Goal: Task Accomplishment & Management: Manage account settings

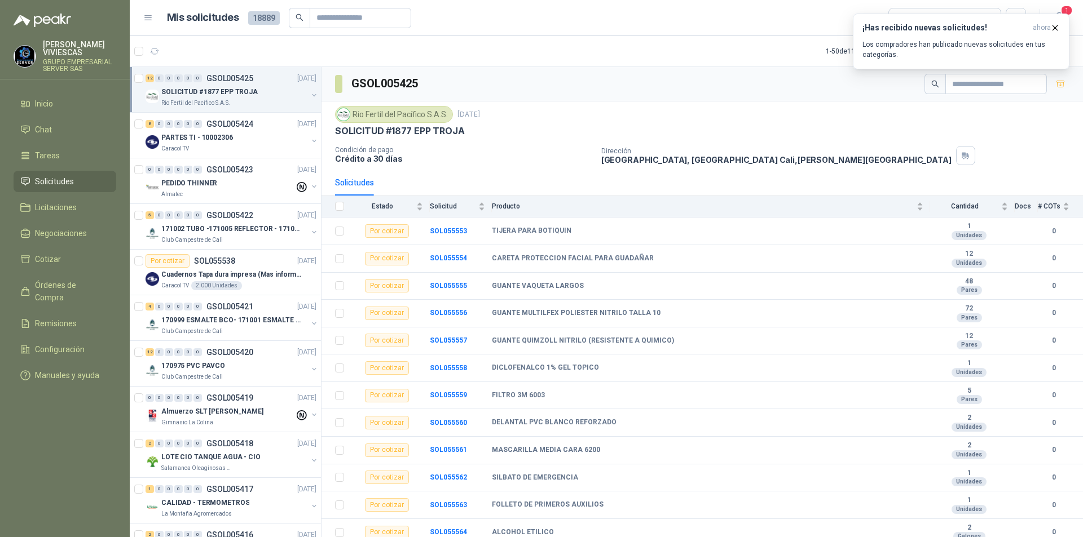
scroll to position [5, 0]
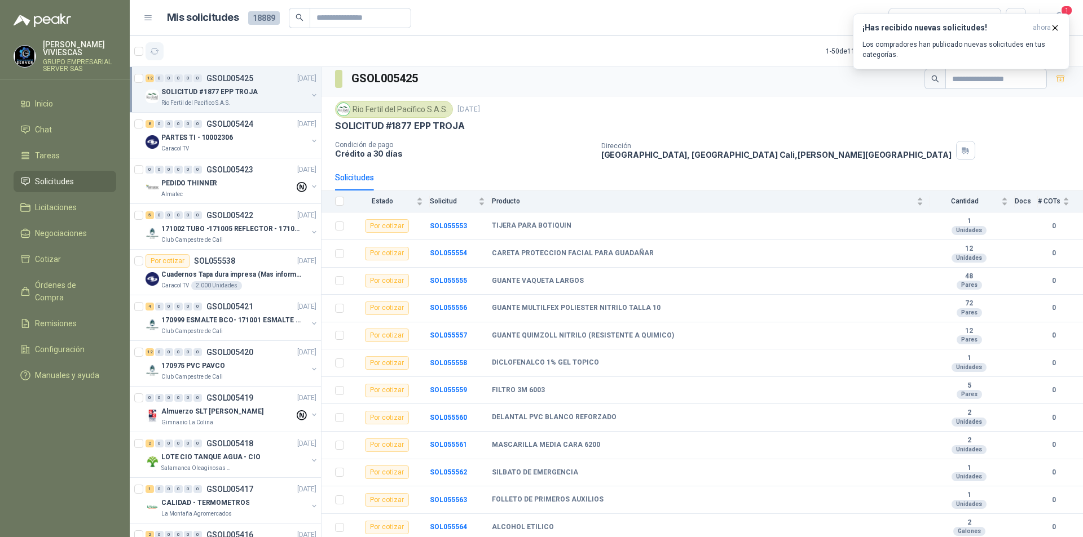
click at [155, 50] on icon "button" at bounding box center [155, 52] width 10 height 10
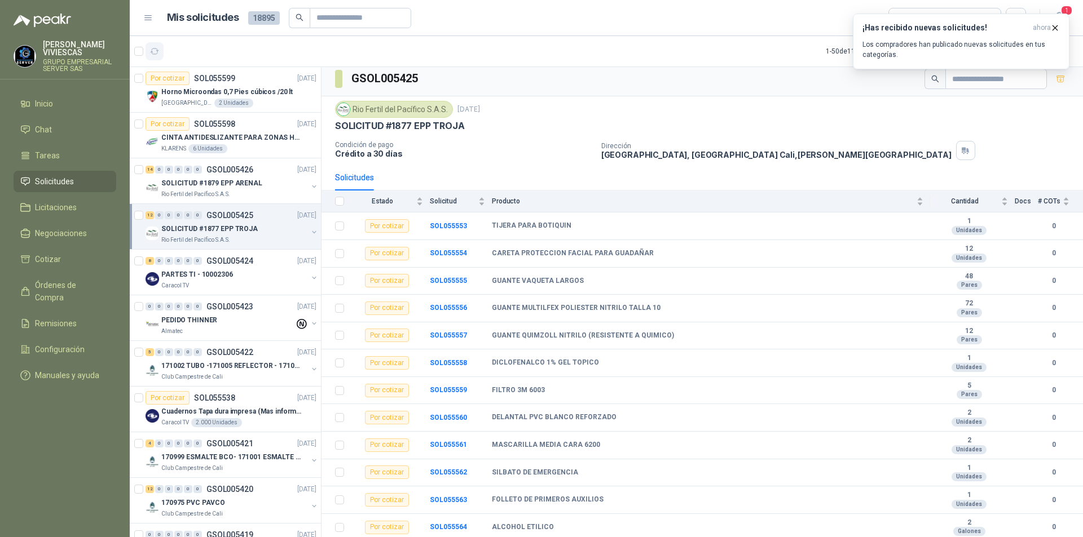
click at [159, 43] on button "button" at bounding box center [154, 51] width 18 height 18
click at [160, 43] on button "button" at bounding box center [154, 51] width 18 height 18
click at [259, 148] on div "KLARENS 6 Unidades" at bounding box center [238, 148] width 155 height 9
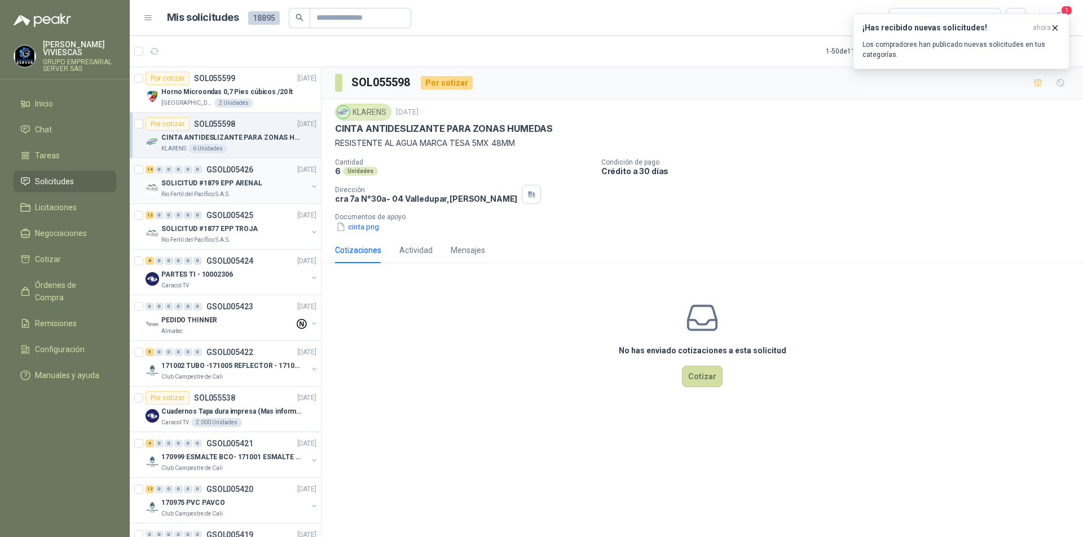
click at [257, 165] on div "14 0 0 0 0 0 GSOL005426 [DATE]" at bounding box center [231, 170] width 173 height 14
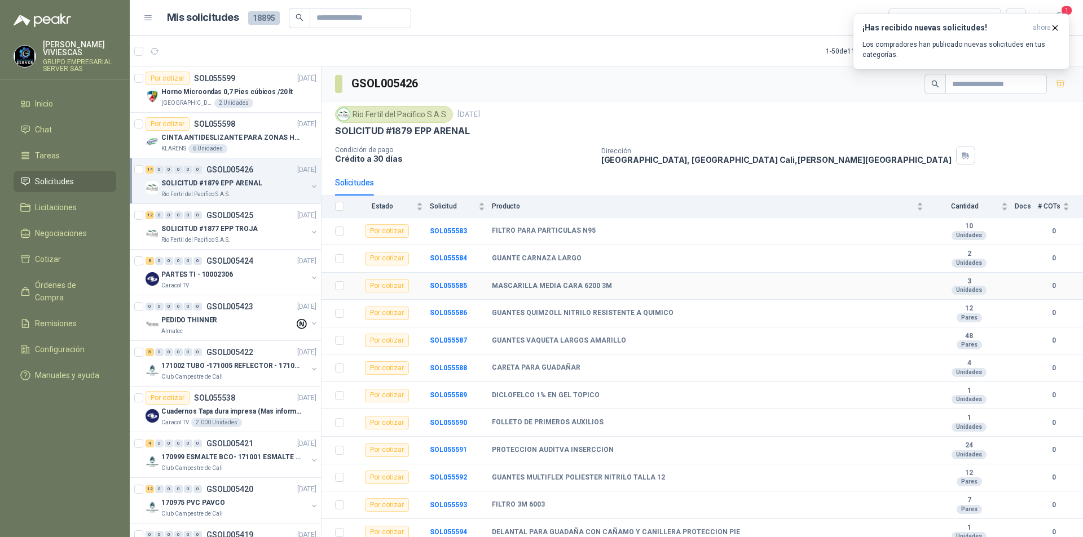
scroll to position [60, 0]
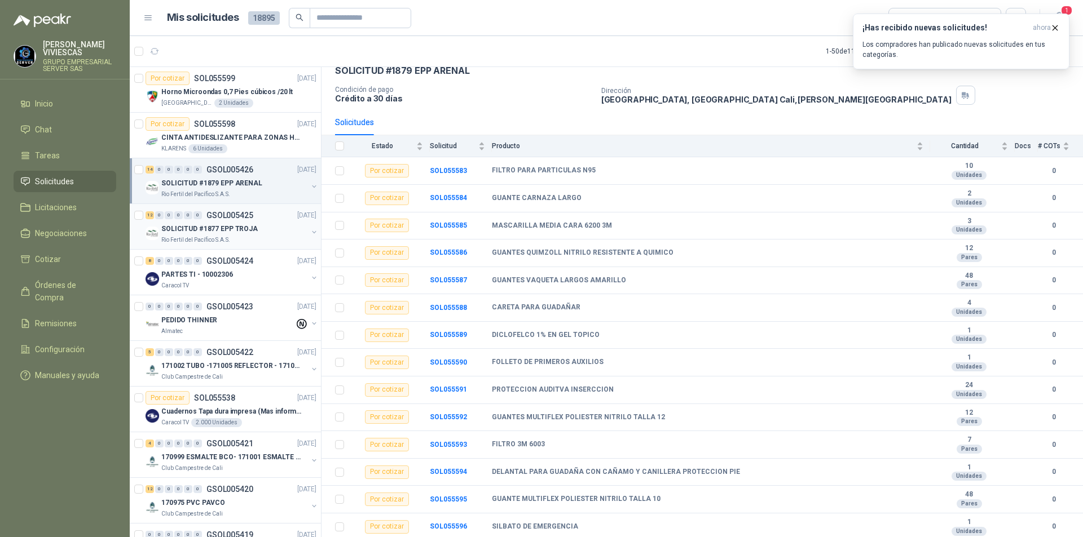
click at [255, 235] on div "SOLICITUD #1877 EPP TROJA" at bounding box center [234, 229] width 146 height 14
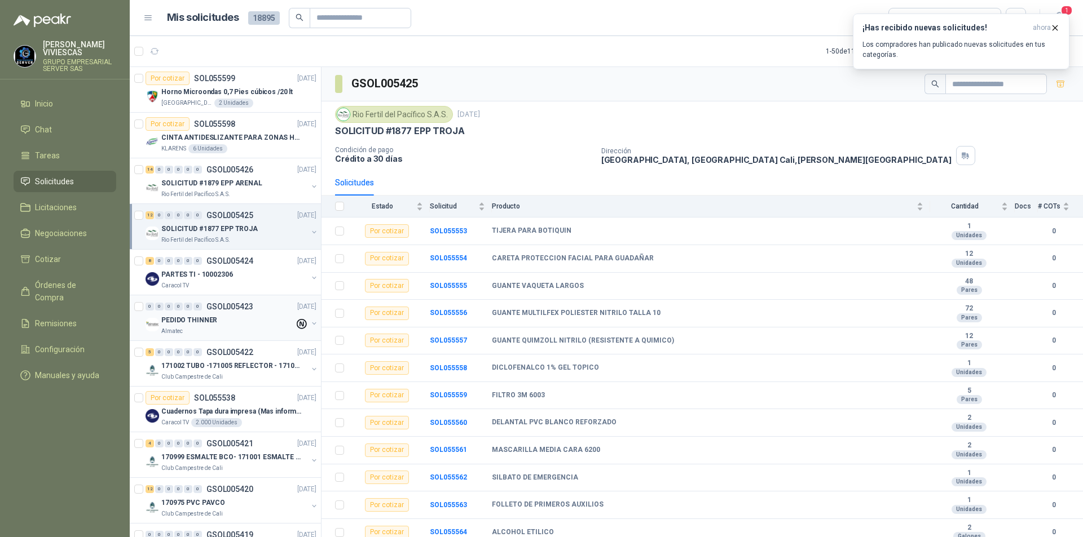
click at [241, 325] on div "PEDIDO THINNER" at bounding box center [227, 321] width 133 height 14
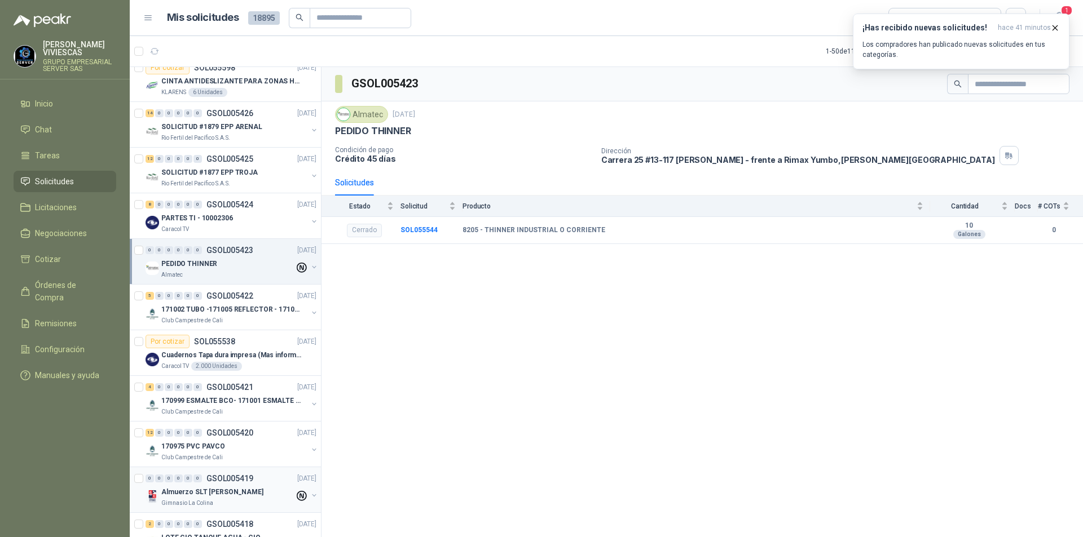
scroll to position [169, 0]
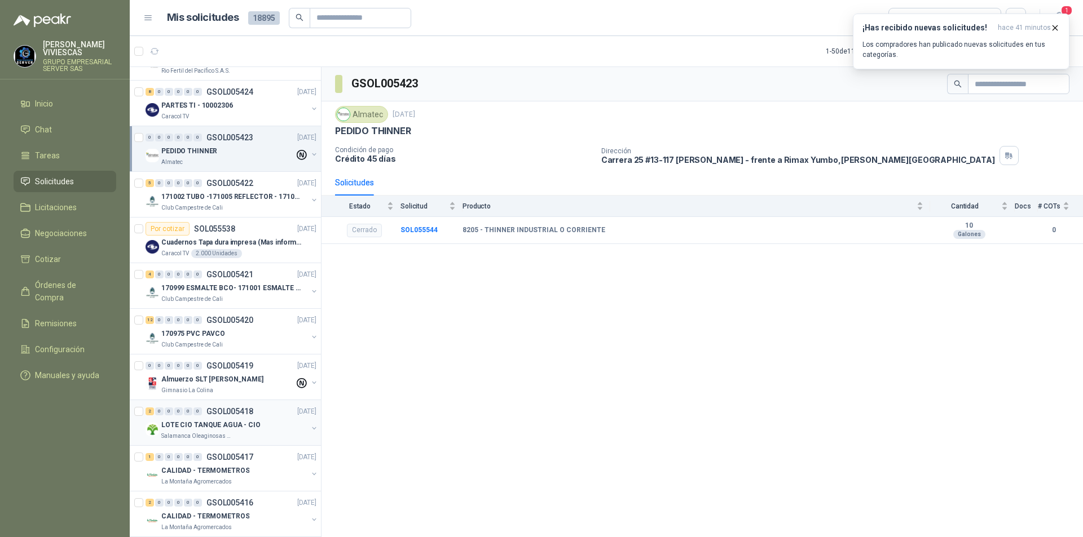
click at [249, 438] on div "Salamanca Oleaginosas SAS" at bounding box center [234, 436] width 146 height 9
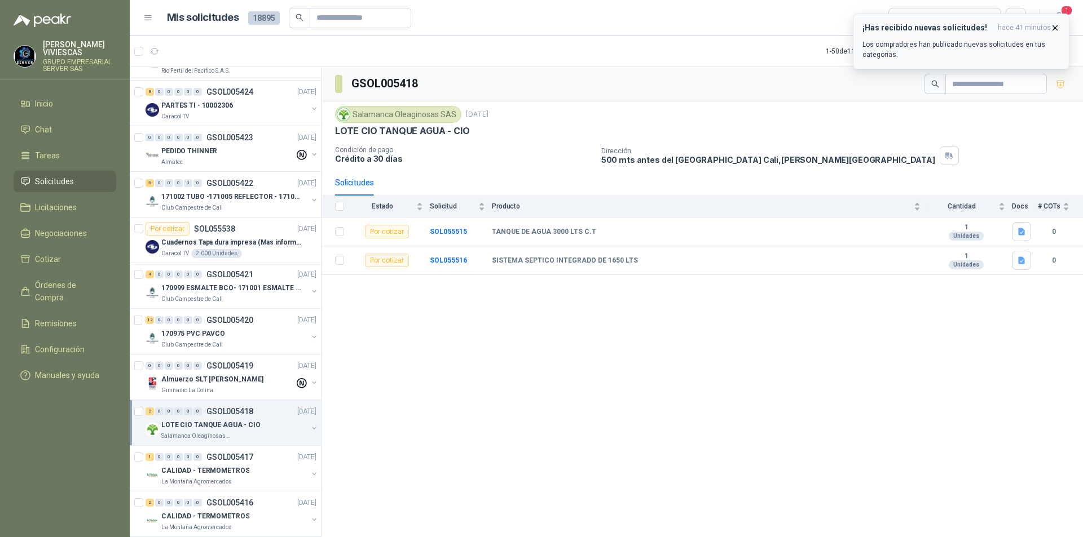
click at [1055, 30] on icon "button" at bounding box center [1055, 28] width 10 height 10
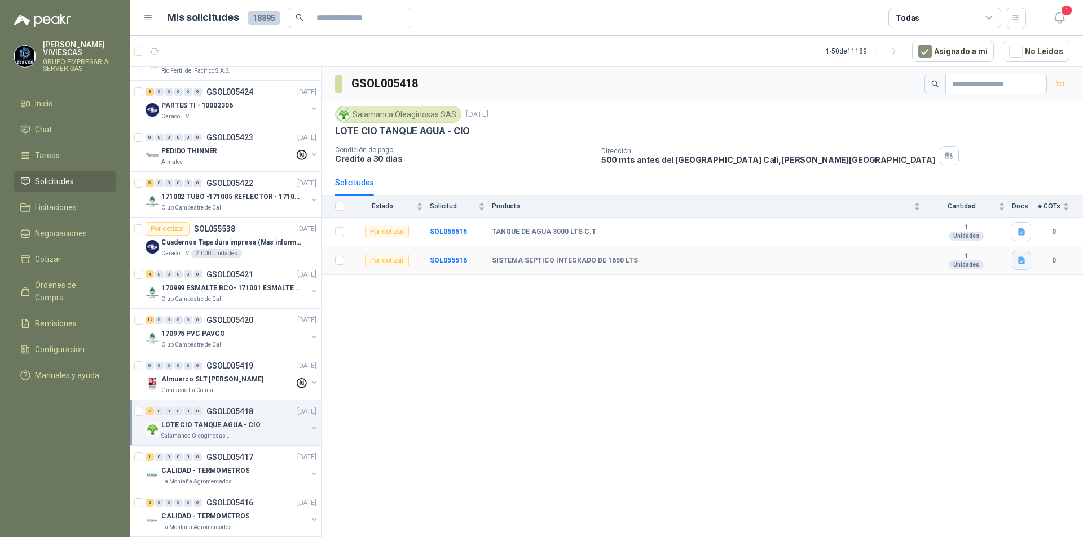
click at [1015, 262] on button "button" at bounding box center [1021, 260] width 19 height 19
click at [901, 238] on button "Captura de pantalla [DATE] 083531.png" at bounding box center [952, 236] width 142 height 12
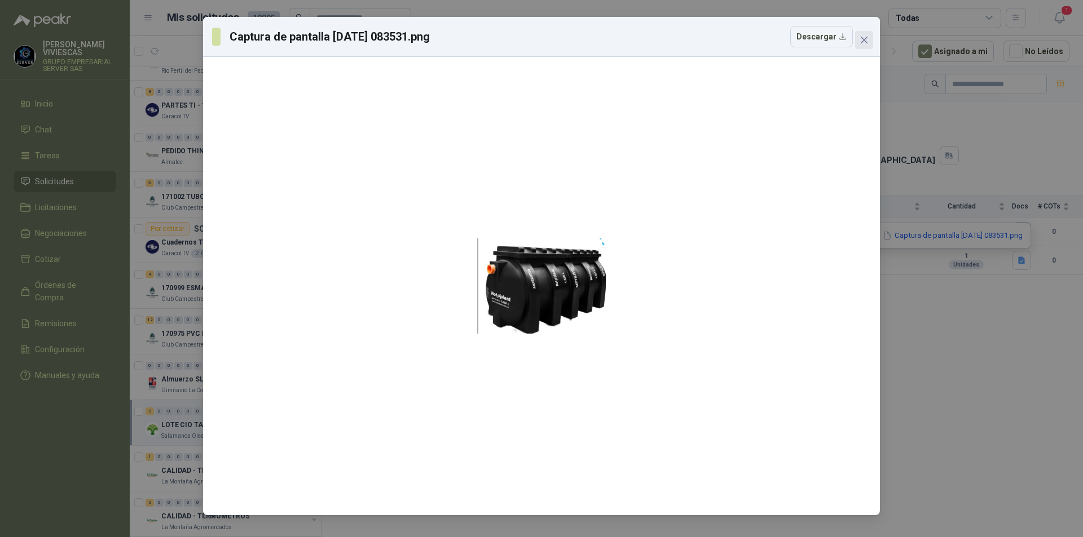
click at [859, 38] on icon "close" at bounding box center [863, 40] width 9 height 9
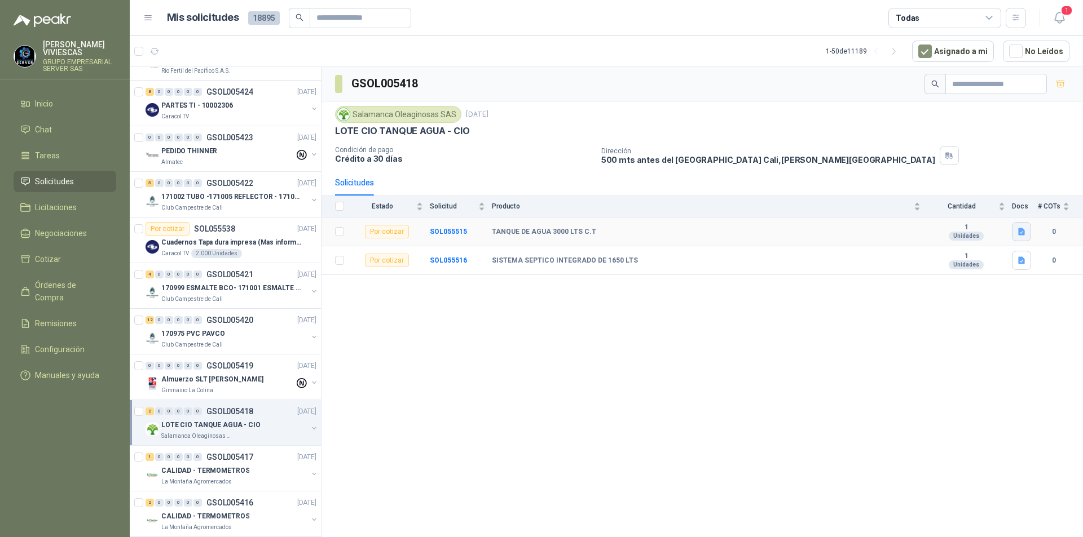
click at [1027, 235] on button "button" at bounding box center [1021, 231] width 19 height 19
click at [965, 202] on button "Captura de pantalla [DATE] 083557.png" at bounding box center [952, 207] width 142 height 12
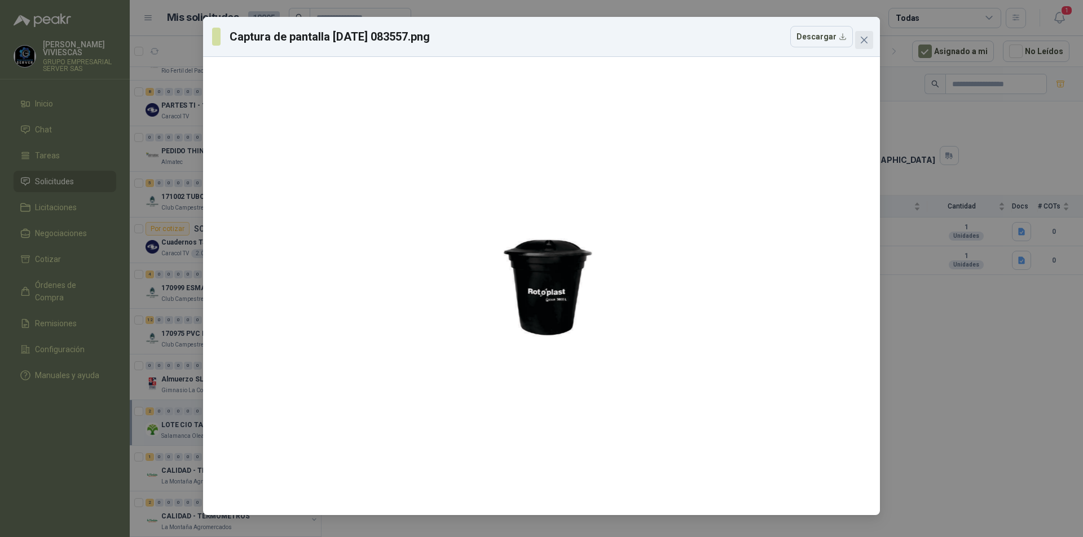
click at [871, 41] on span "Close" at bounding box center [864, 40] width 18 height 9
